Goal: Share content

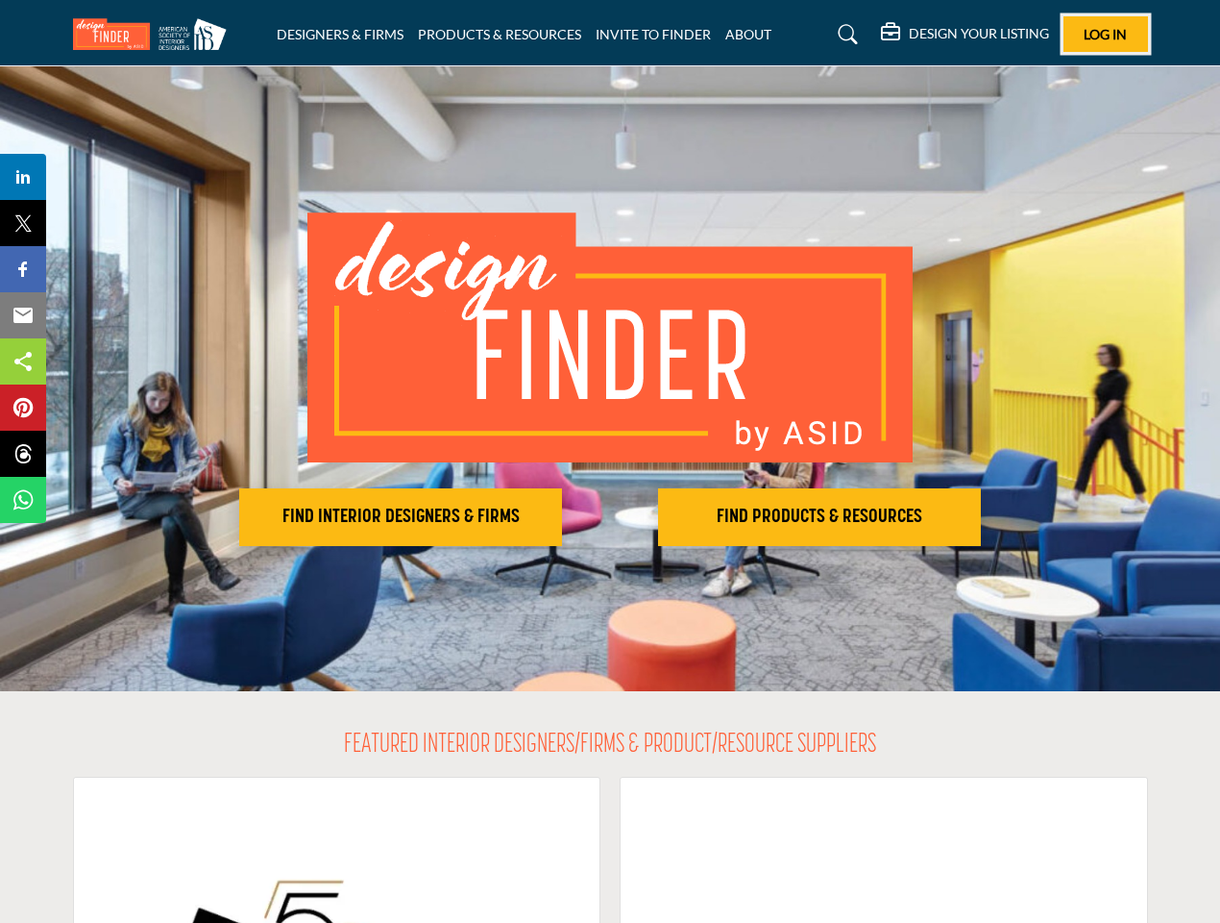
click at [1106, 34] on span "Log In" at bounding box center [1105, 34] width 43 height 16
click at [401, 517] on h2 "FIND INTERIOR DESIGNERS & FIRMS" at bounding box center [400, 516] width 311 height 23
click at [820, 517] on h2 "FIND PRODUCTS & RESOURCES" at bounding box center [819, 516] width 311 height 23
click at [23, 177] on span "Share" at bounding box center [32, 176] width 55 height 23
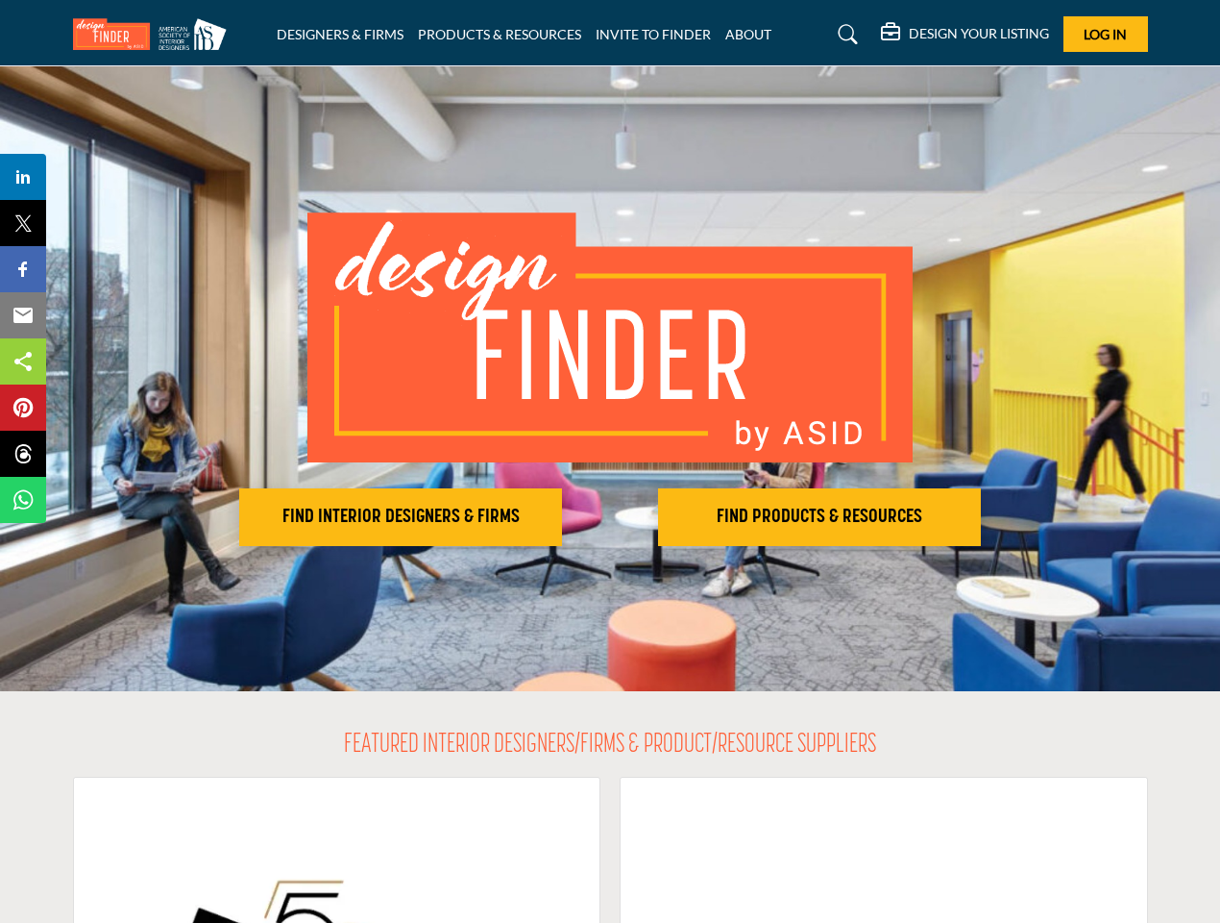
click at [23, 223] on span "Tweet" at bounding box center [32, 222] width 55 height 23
click at [23, 269] on span "Share" at bounding box center [32, 269] width 55 height 23
click at [23, 315] on span "Email" at bounding box center [31, 315] width 53 height 23
